Goal: Task Accomplishment & Management: Use online tool/utility

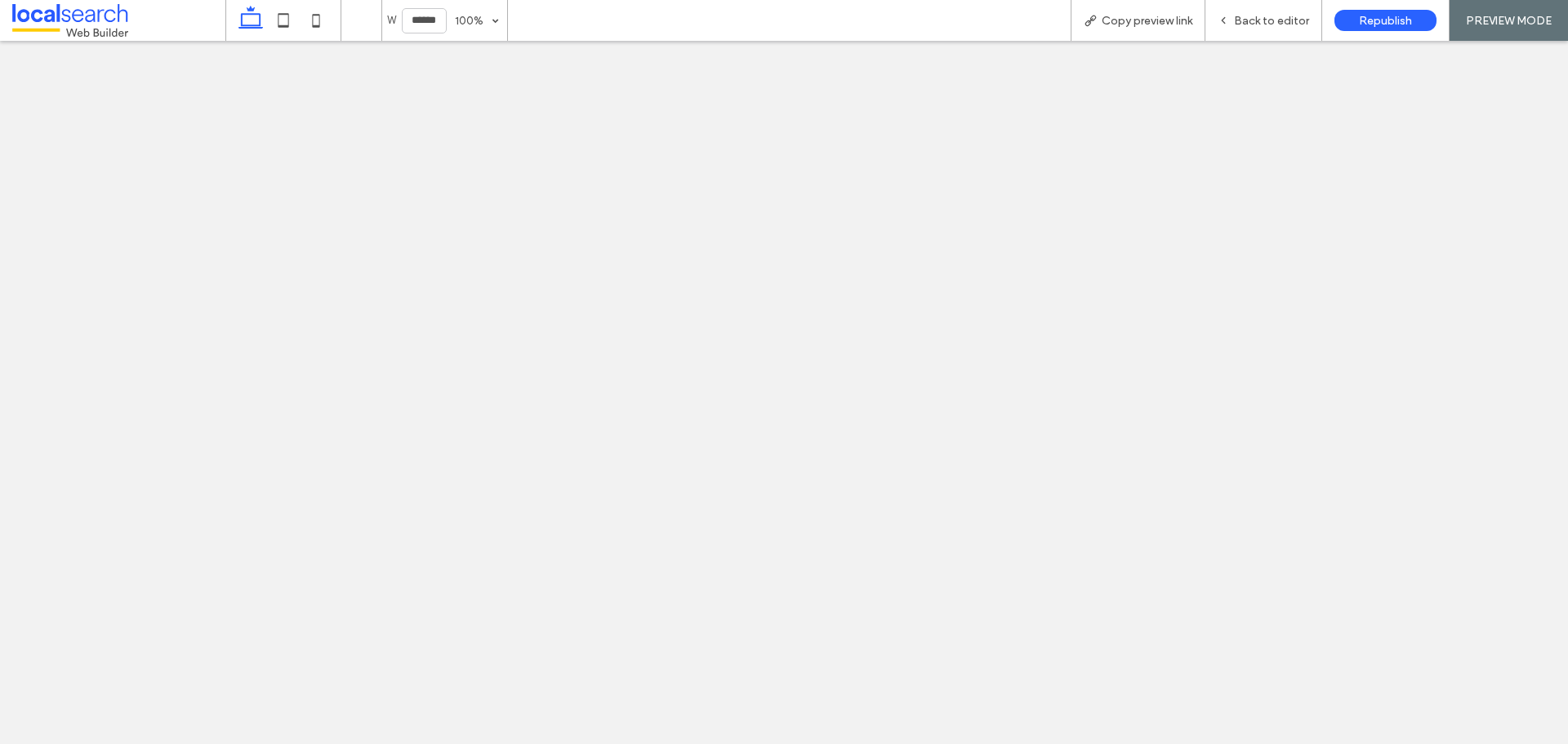
click at [1246, 15] on span "Back to editor" at bounding box center [1272, 21] width 75 height 14
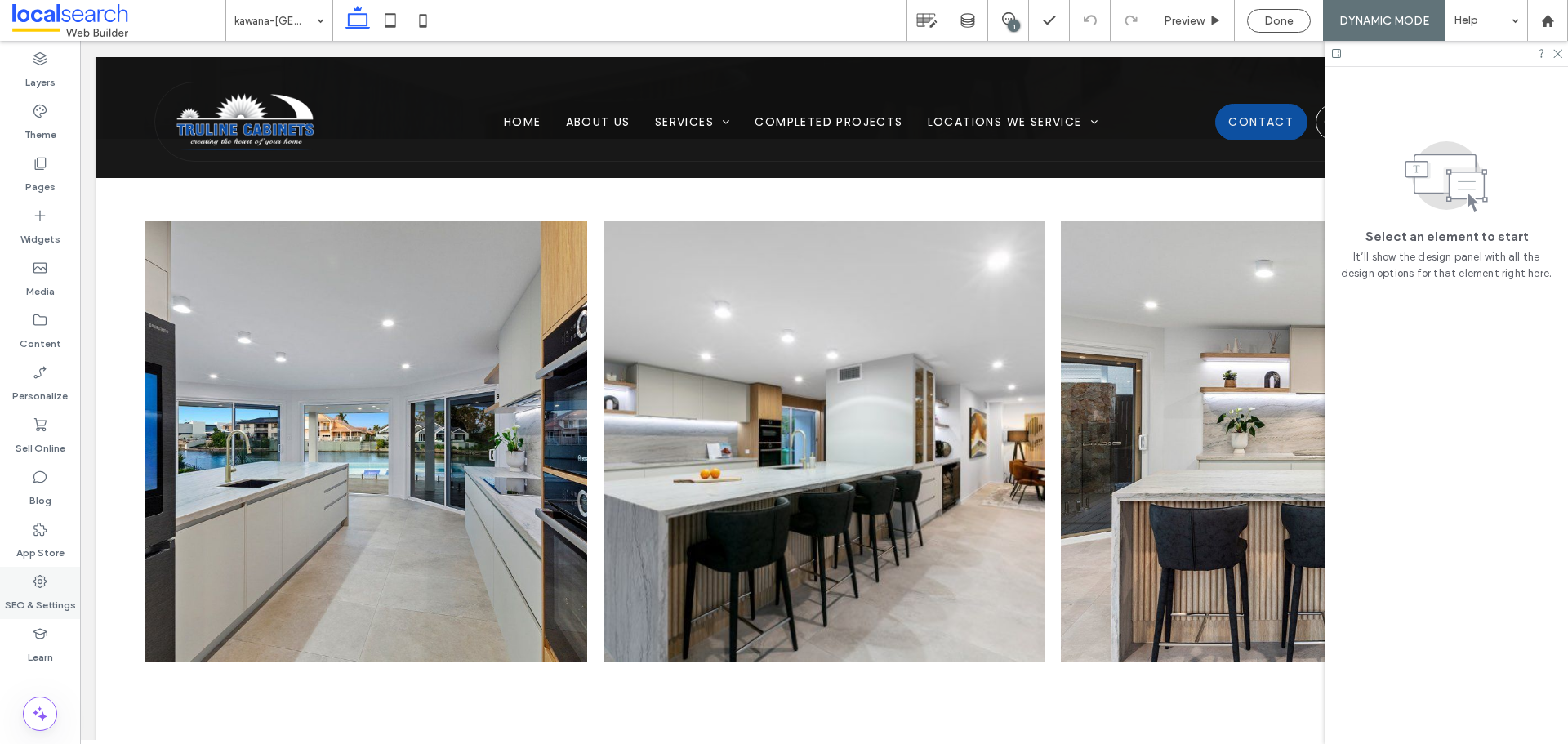
click at [37, 582] on icon at bounding box center [40, 581] width 17 height 17
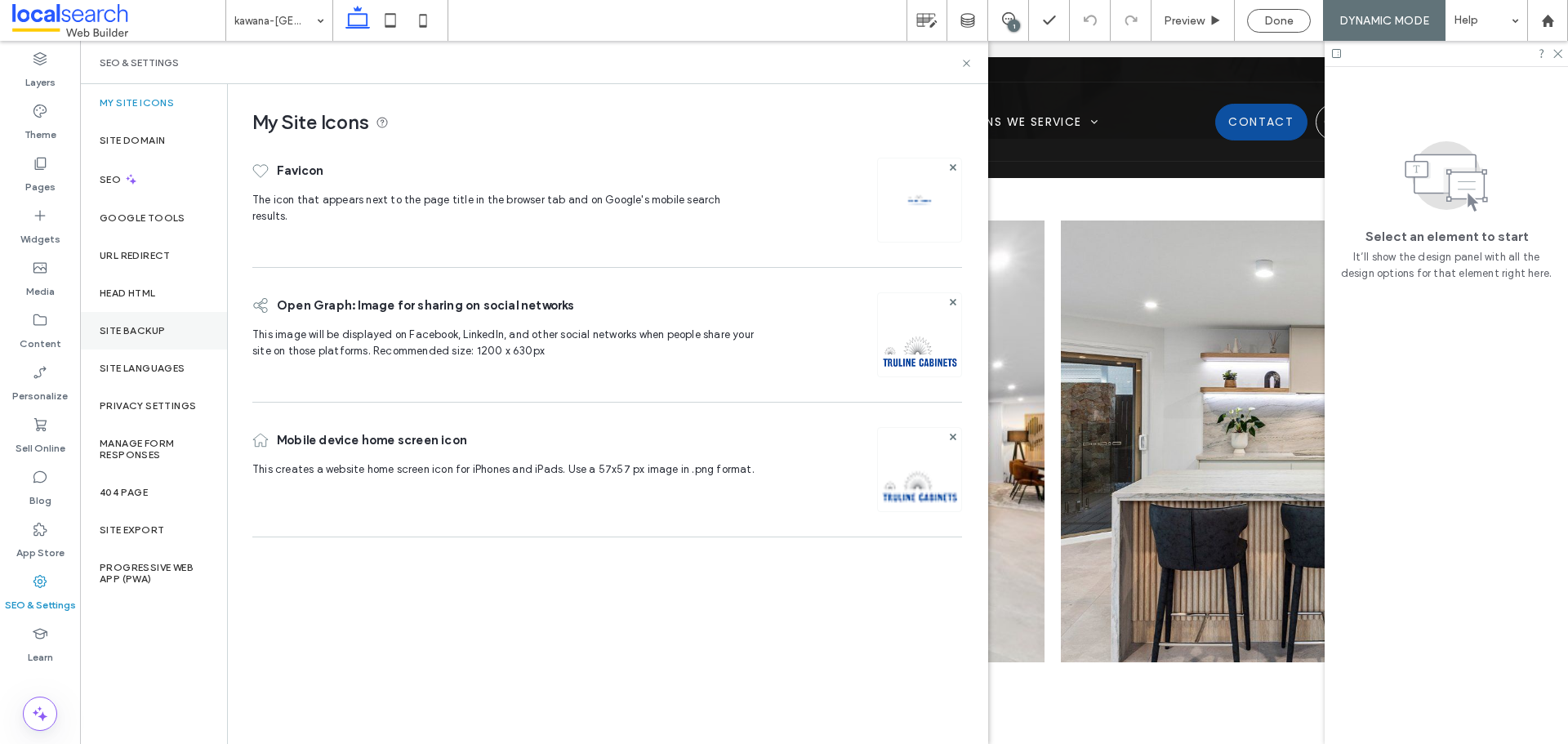
click at [135, 339] on div "Site Backup" at bounding box center [153, 330] width 147 height 38
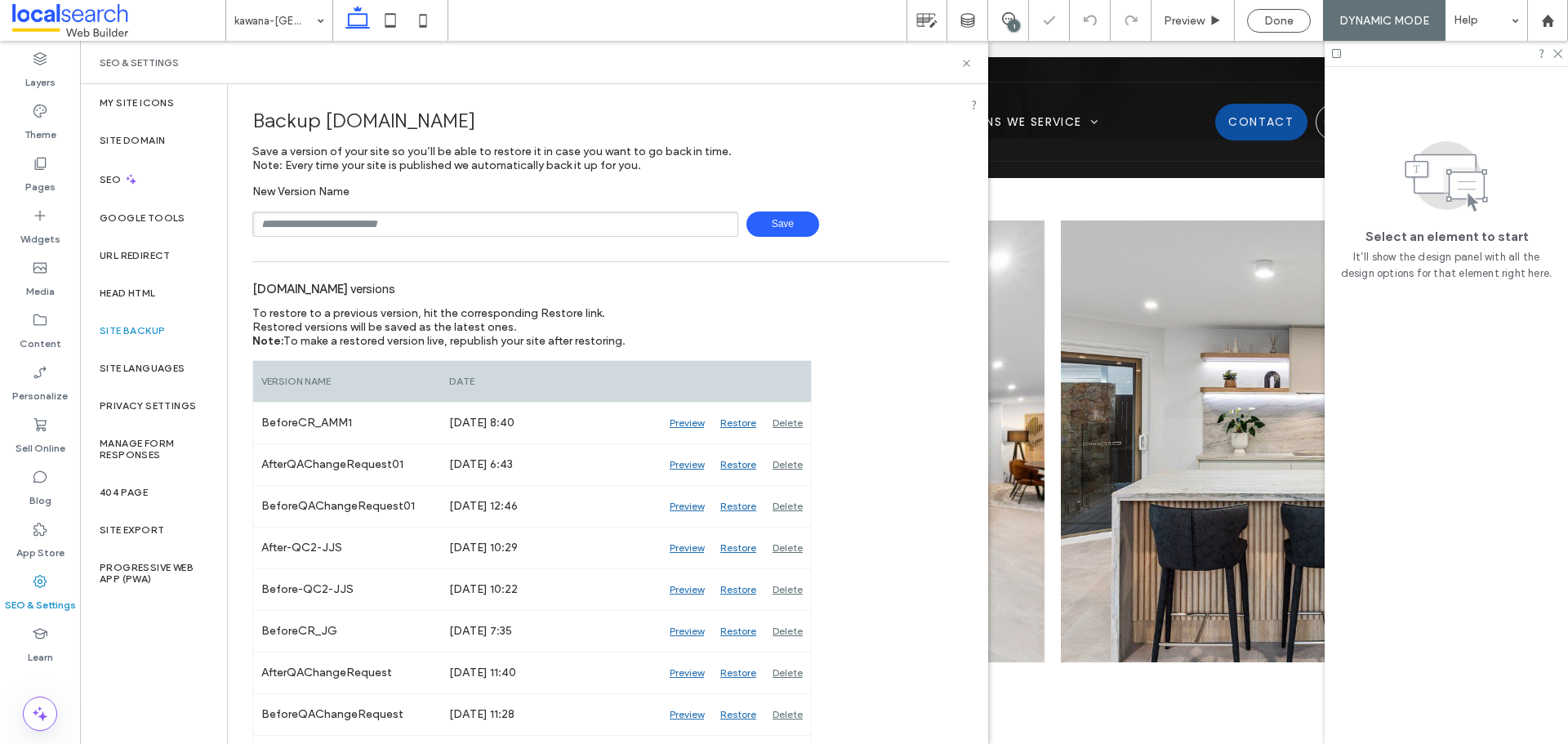
click at [426, 219] on input "text" at bounding box center [495, 225] width 486 height 26
type input "**********"
click at [763, 223] on span "Save" at bounding box center [782, 225] width 72 height 26
click at [966, 60] on icon at bounding box center [966, 63] width 12 height 12
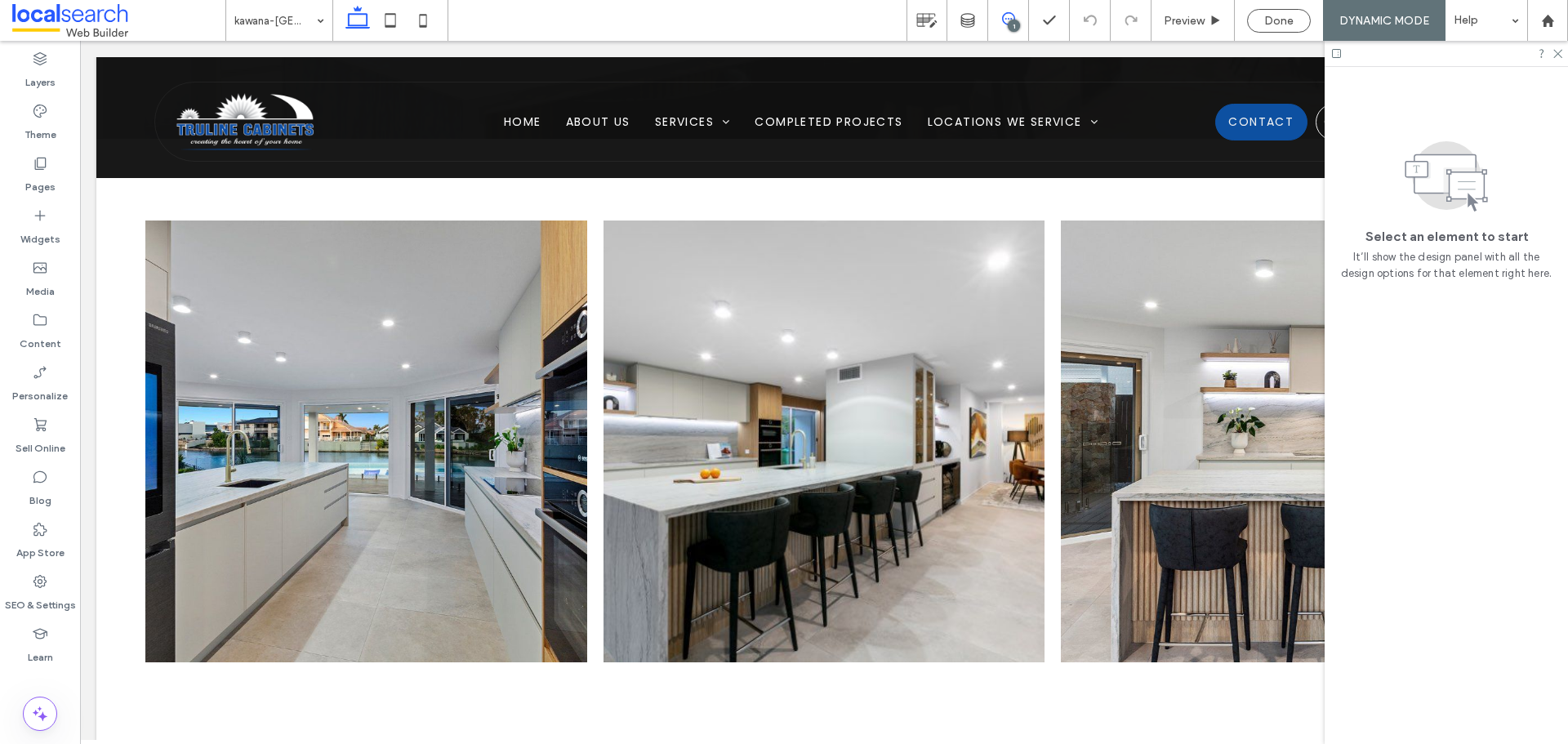
click at [1002, 21] on icon at bounding box center [1008, 18] width 13 height 13
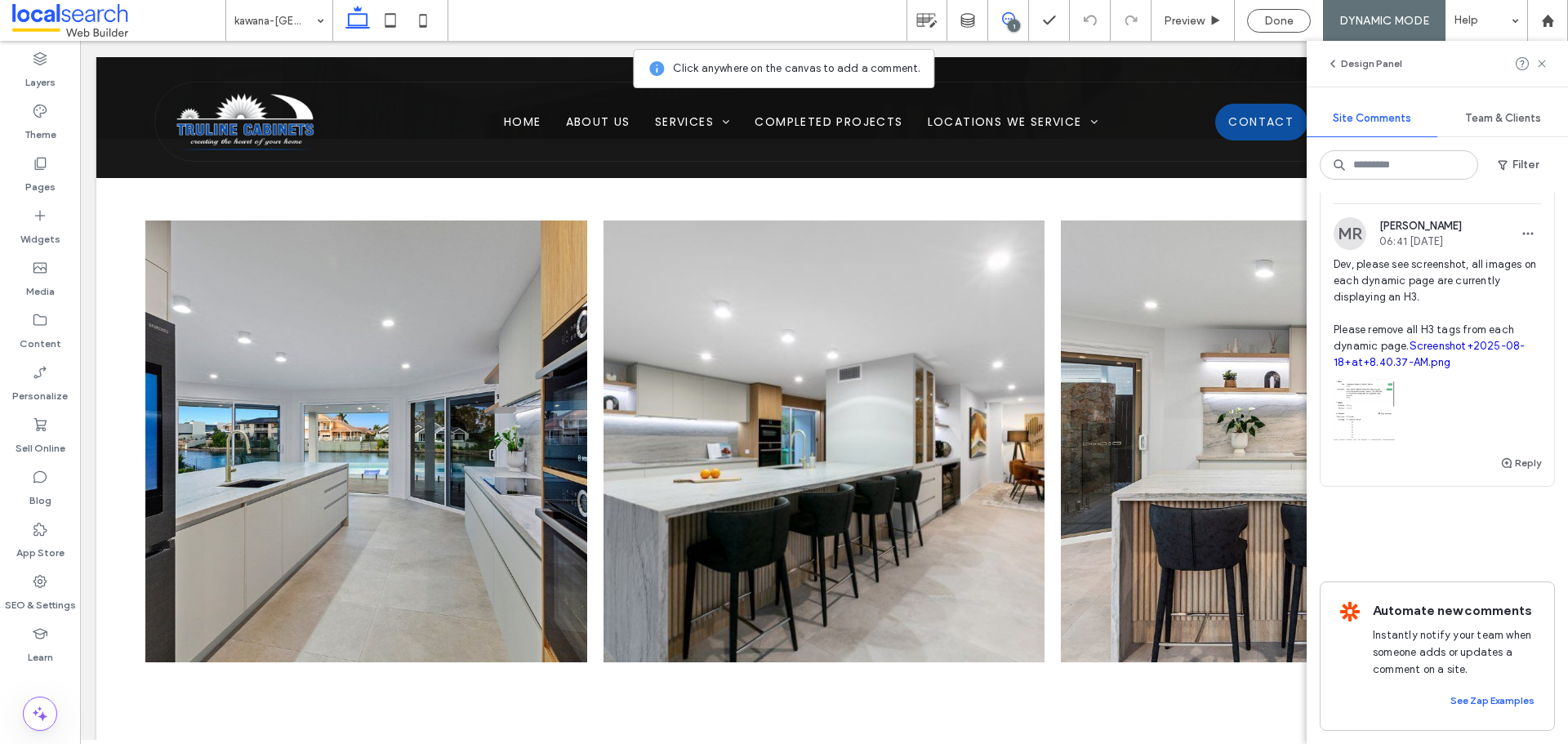
scroll to position [936, 0]
click at [1501, 454] on span "button" at bounding box center [1508, 463] width 15 height 18
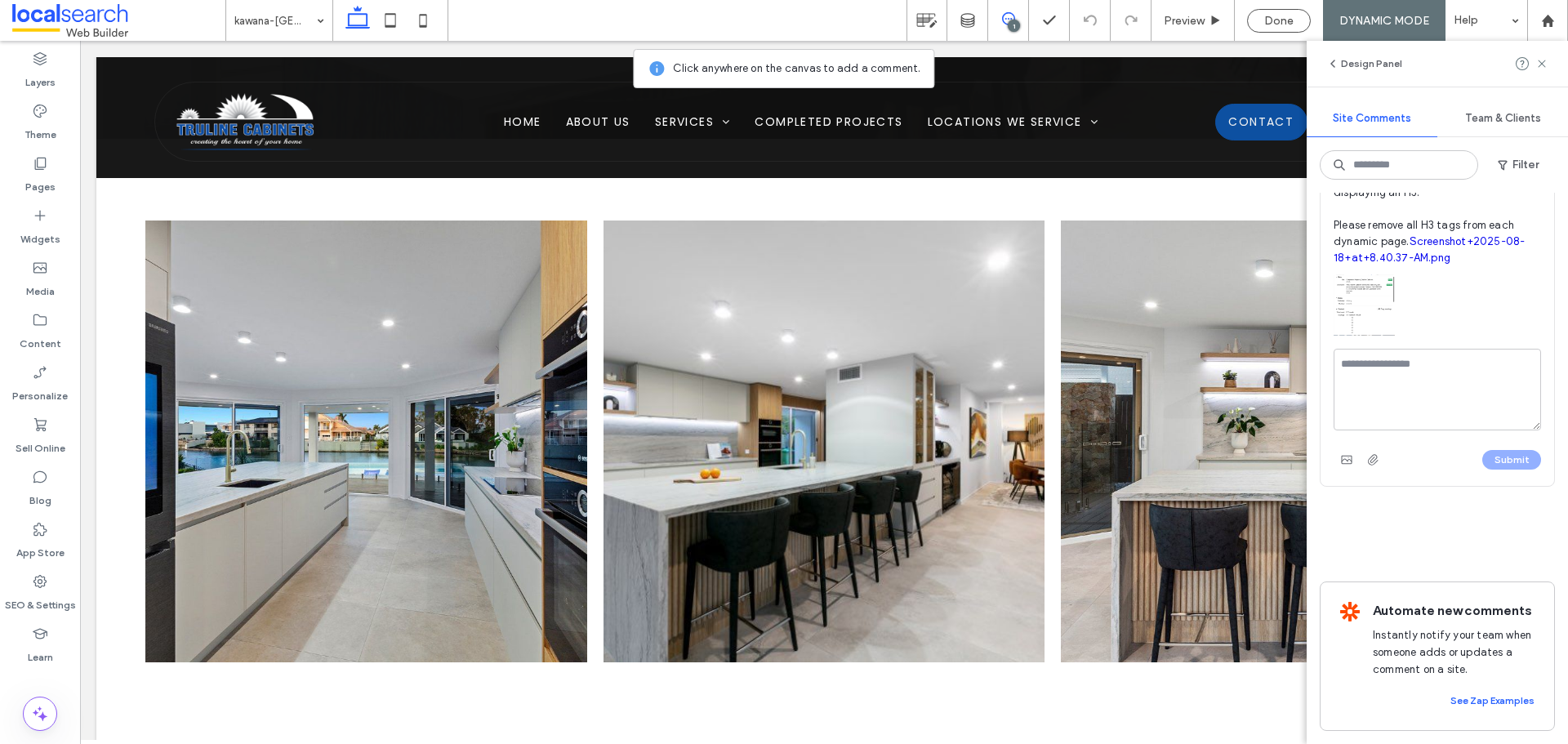
click at [1466, 430] on textarea at bounding box center [1437, 389] width 208 height 82
type textarea "**********"
click at [1486, 469] on button "Submit" at bounding box center [1512, 460] width 58 height 20
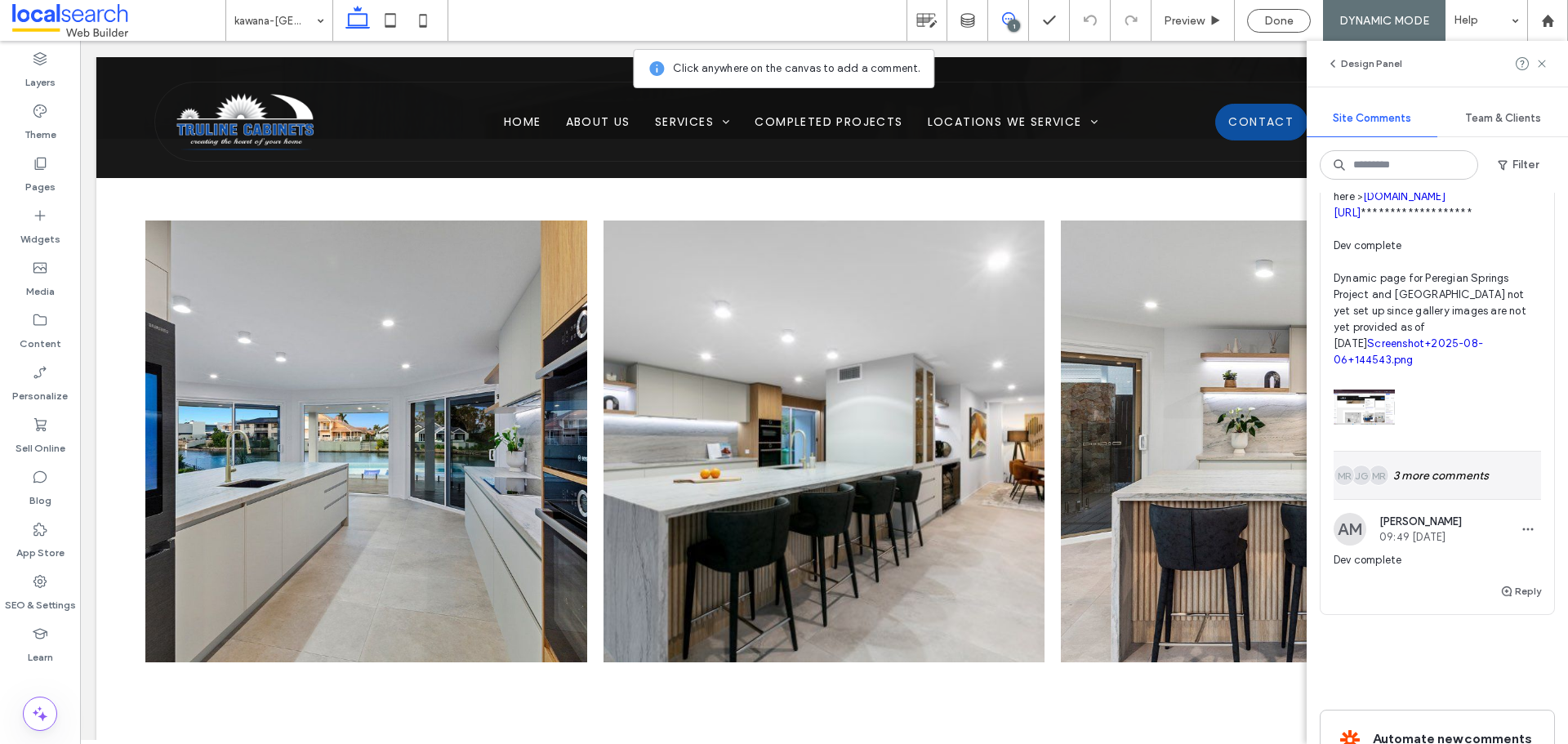
scroll to position [655, 0]
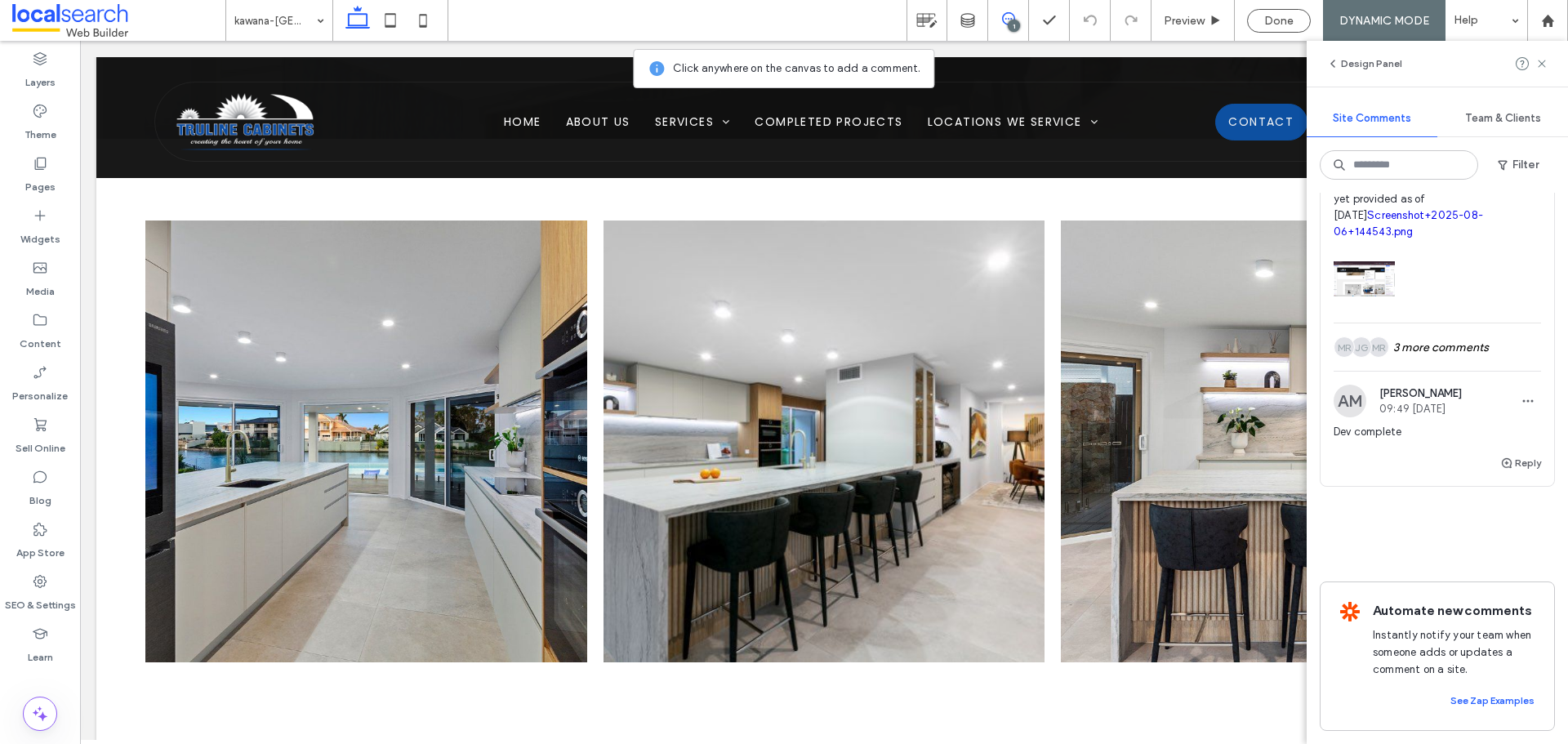
drag, startPoint x: 1427, startPoint y: 421, endPoint x: 1467, endPoint y: 553, distance: 137.9
click at [1427, 371] on div "MR JG MR 3 more comments" at bounding box center [1437, 347] width 208 height 47
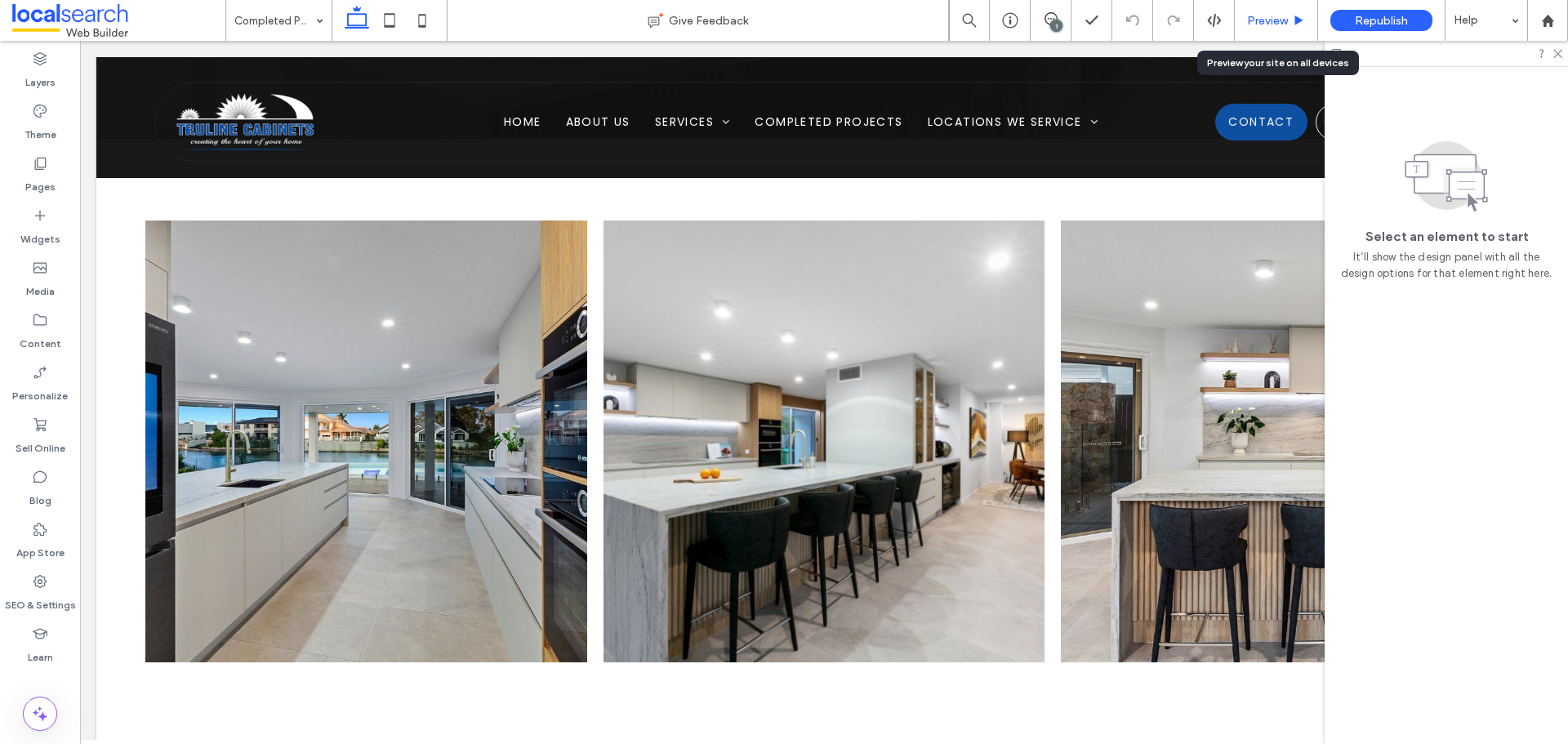
click at [1275, 26] on span "Preview" at bounding box center [1267, 21] width 41 height 14
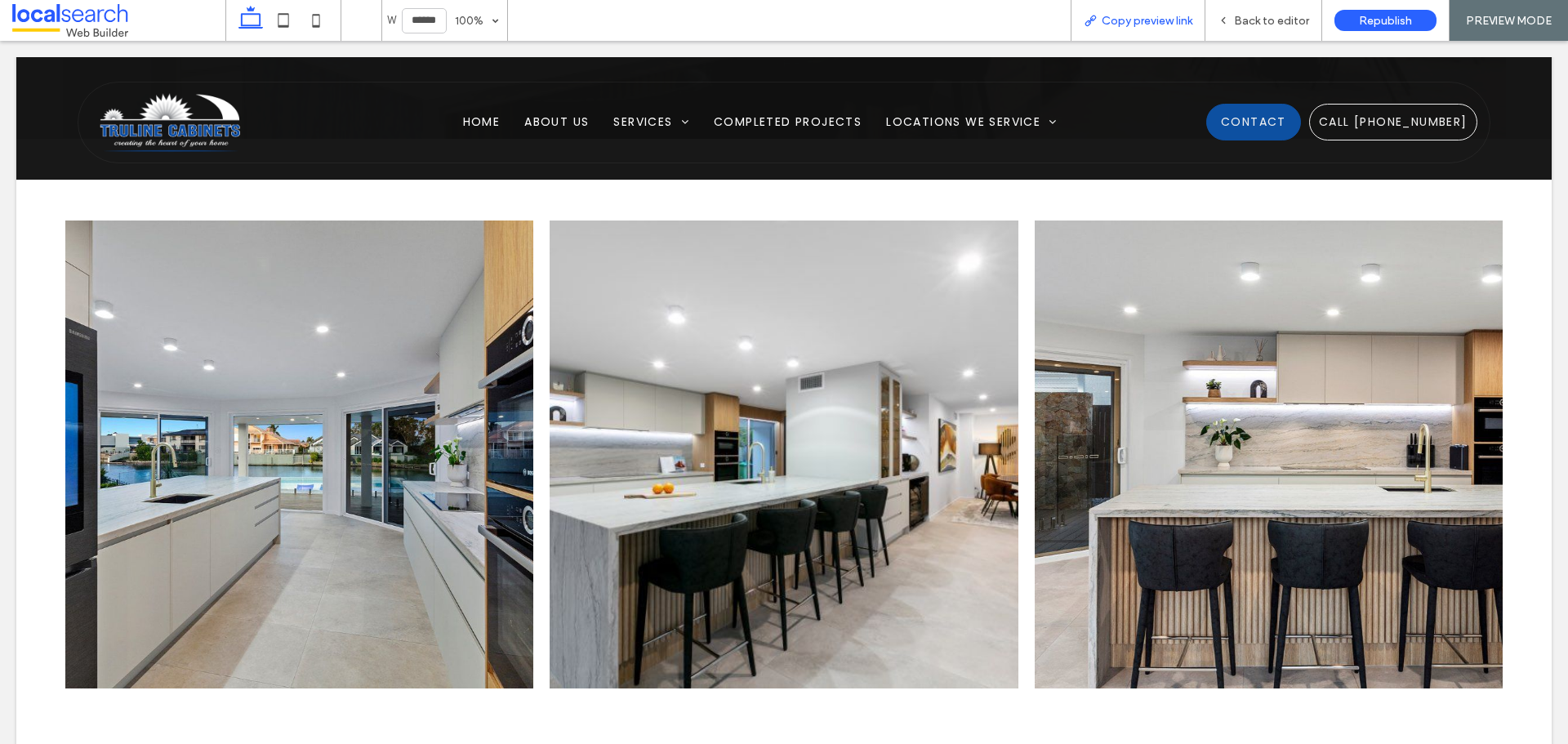
click at [1137, 29] on div "Copy preview link" at bounding box center [1138, 20] width 135 height 41
click at [1156, 18] on span "Copy preview link" at bounding box center [1147, 21] width 91 height 14
